Goal: Task Accomplishment & Management: Manage account settings

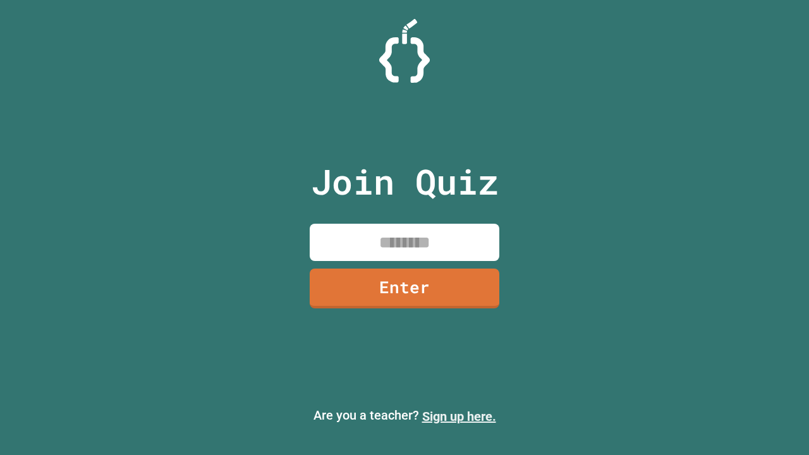
click at [459, 416] on link "Sign up here." at bounding box center [459, 416] width 74 height 15
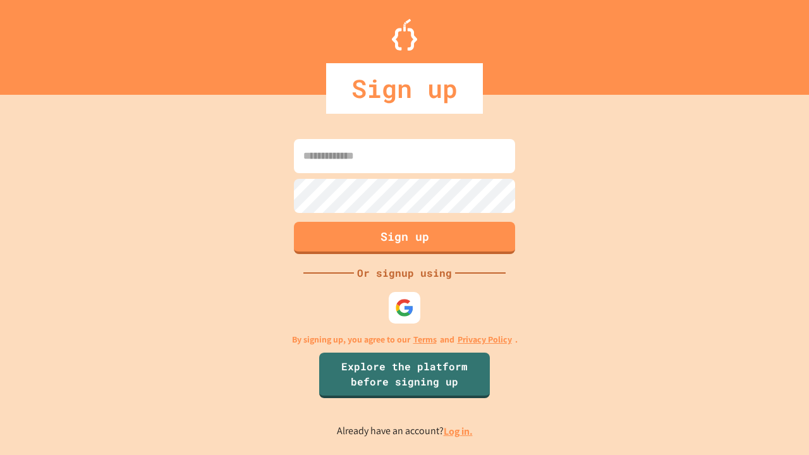
click at [459, 431] on link "Log in." at bounding box center [458, 431] width 29 height 13
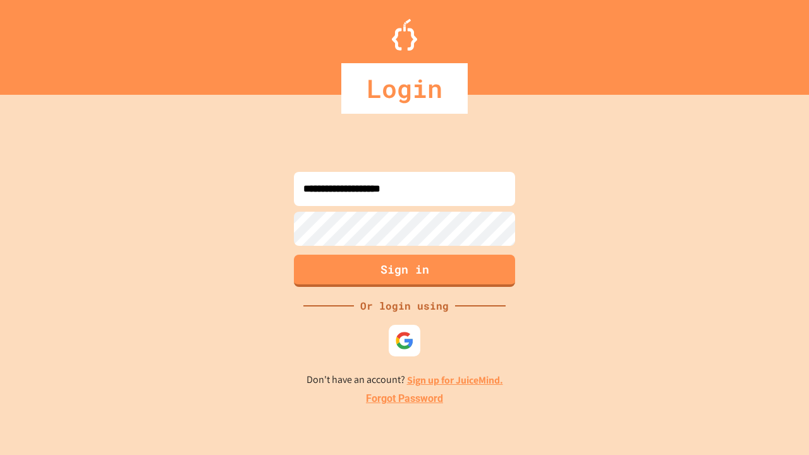
type input "**********"
